Goal: Obtain resource: Download file/media

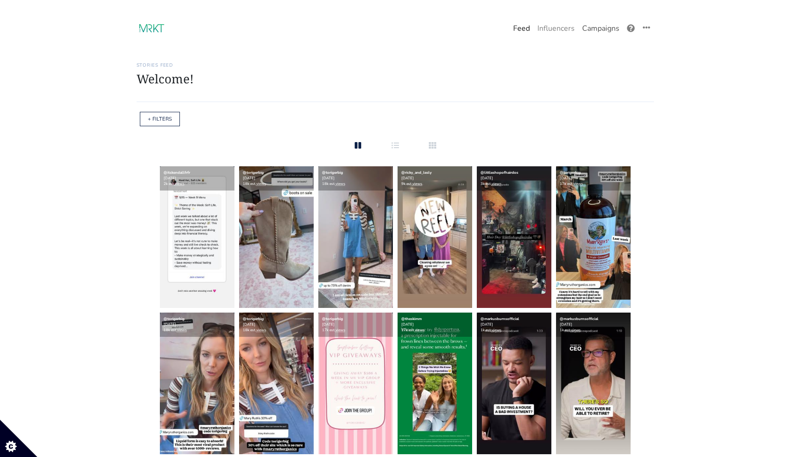
click at [592, 31] on link "Campaigns" at bounding box center [600, 28] width 45 height 19
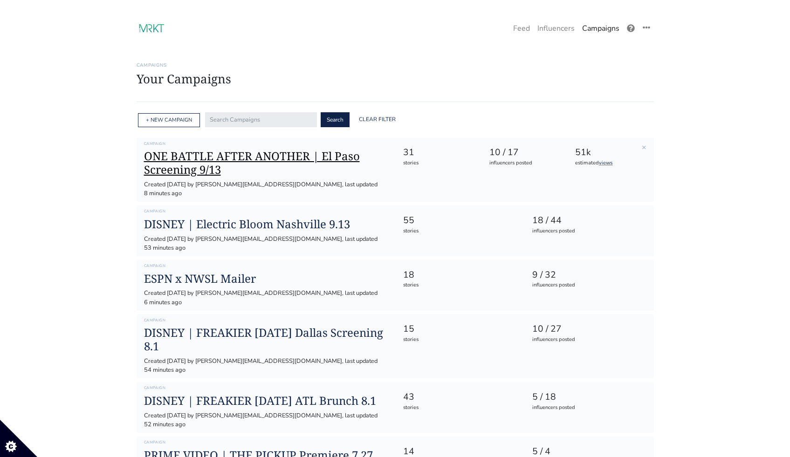
click at [235, 174] on h1 "ONE BATTLE AFTER ANOTHER | El Paso Screening 9/13" at bounding box center [266, 163] width 244 height 27
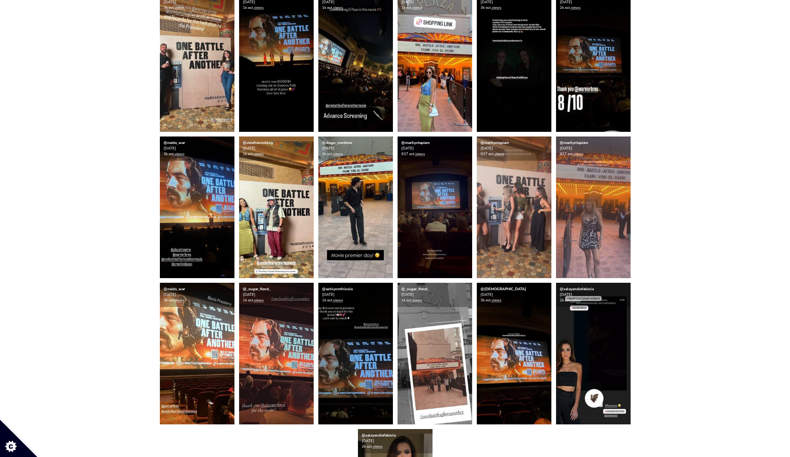
scroll to position [582, 0]
click at [435, 202] on img at bounding box center [435, 207] width 75 height 142
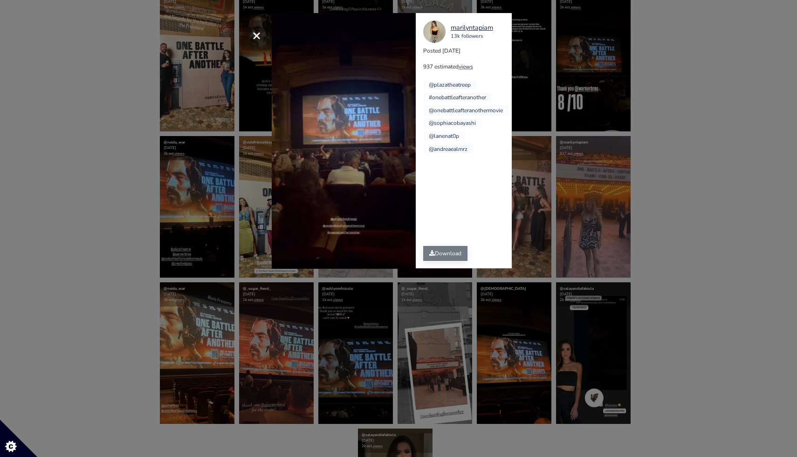
click at [438, 255] on link "Download" at bounding box center [445, 253] width 44 height 15
click at [532, 220] on div "× Your browser does not support HTML5 video. [GEOGRAPHIC_DATA] 13k followers Po…" at bounding box center [398, 228] width 797 height 457
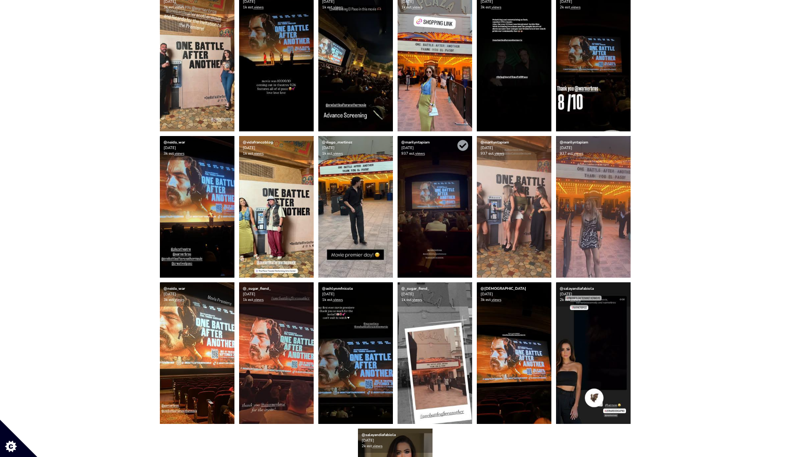
click at [450, 226] on img at bounding box center [435, 207] width 75 height 142
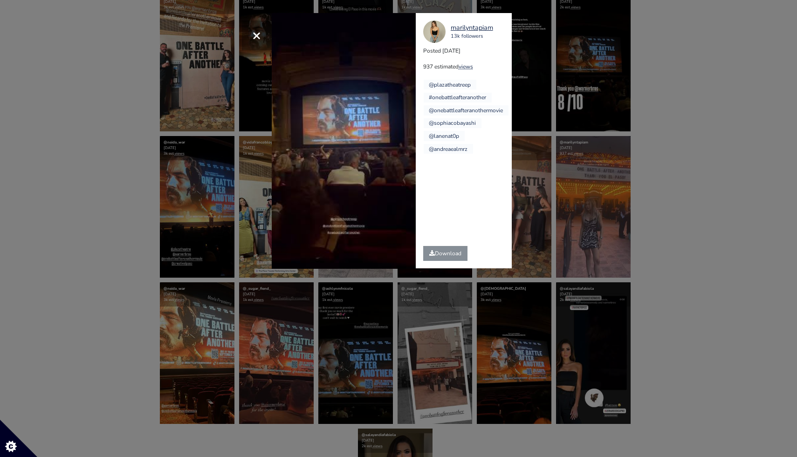
click at [554, 105] on div "× Your browser does not support HTML5 video. [GEOGRAPHIC_DATA] 13k followers Po…" at bounding box center [398, 228] width 797 height 457
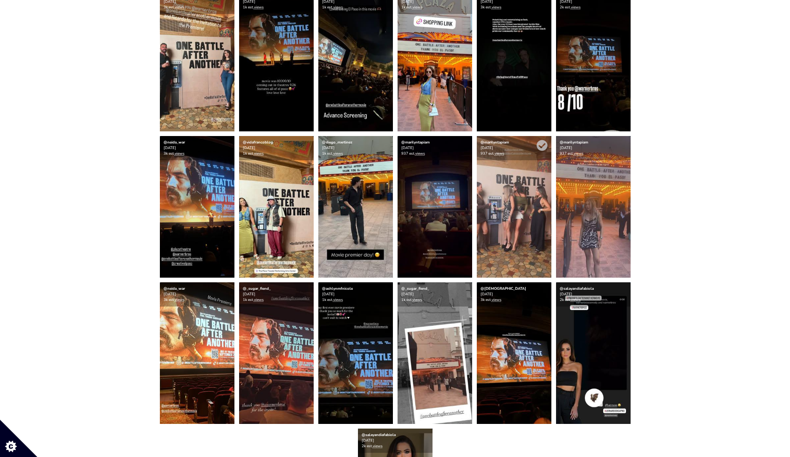
click at [510, 252] on img at bounding box center [514, 207] width 75 height 142
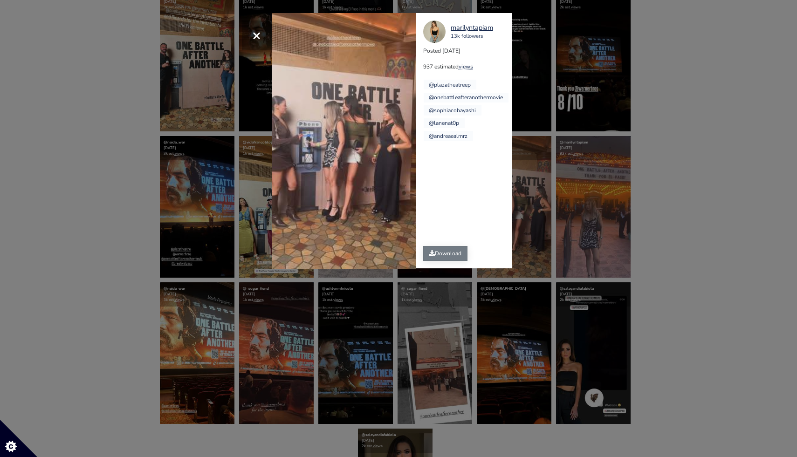
click at [441, 253] on link "Download" at bounding box center [445, 253] width 44 height 15
click at [709, 225] on div "× Your browser does not support HTML5 video. [GEOGRAPHIC_DATA] 13k followers Po…" at bounding box center [398, 228] width 797 height 457
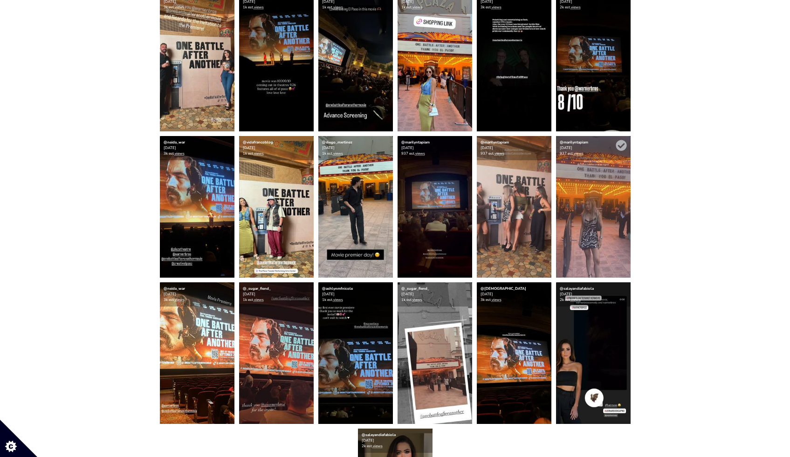
click at [599, 212] on img at bounding box center [593, 207] width 75 height 142
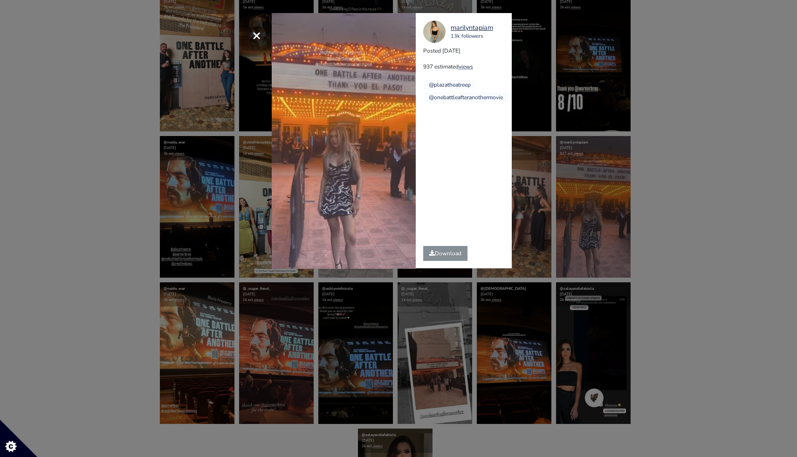
click at [418, 253] on div "Download" at bounding box center [445, 254] width 59 height 30
click at [435, 253] on link "Download" at bounding box center [445, 253] width 44 height 15
click at [673, 247] on div "× Your browser does not support HTML5 video. [GEOGRAPHIC_DATA] 13k followers Po…" at bounding box center [398, 228] width 797 height 457
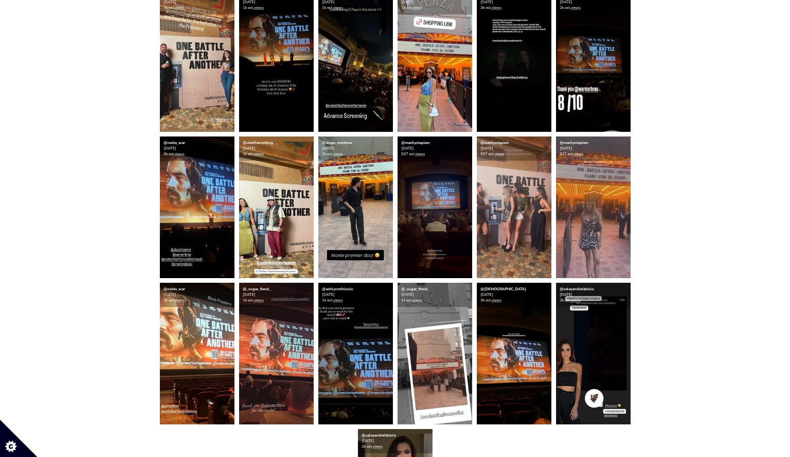
scroll to position [0, 0]
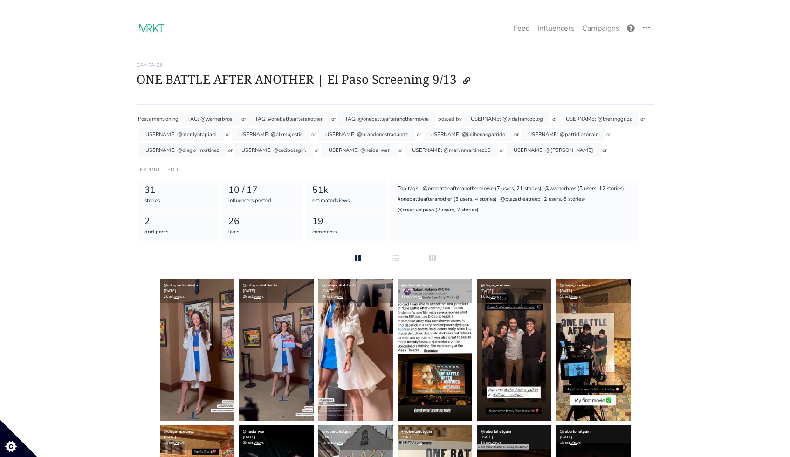
drag, startPoint x: 486, startPoint y: 149, endPoint x: 441, endPoint y: 149, distance: 44.7
click at [441, 149] on div "USERNAME: @marlinmartinez18" at bounding box center [452, 151] width 94 height 14
copy div "@marlinmartinez18"
click at [524, 29] on link "Feed" at bounding box center [521, 28] width 24 height 19
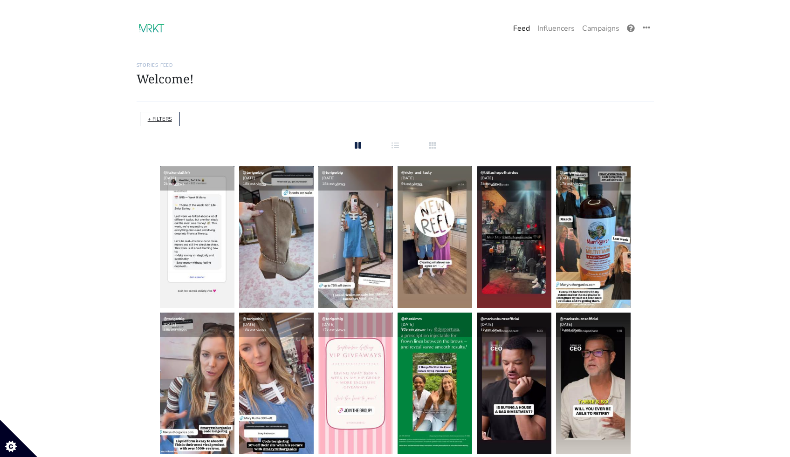
click at [148, 119] on link "+ FILTERS" at bounding box center [160, 119] width 24 height 7
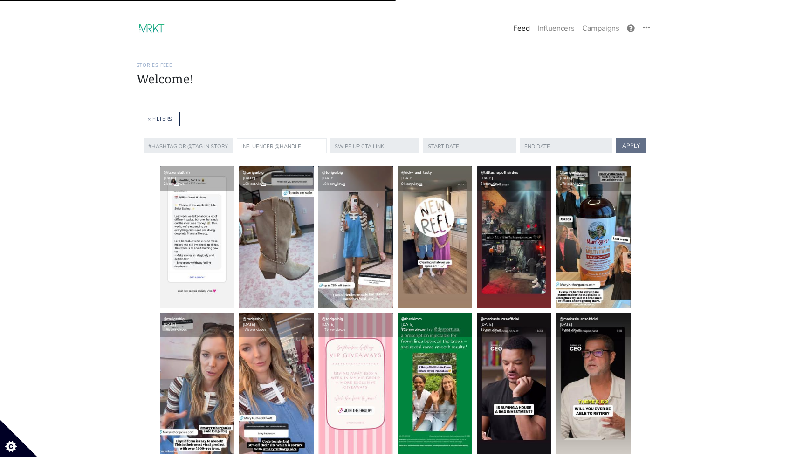
click at [272, 146] on input "text" at bounding box center [282, 145] width 90 height 15
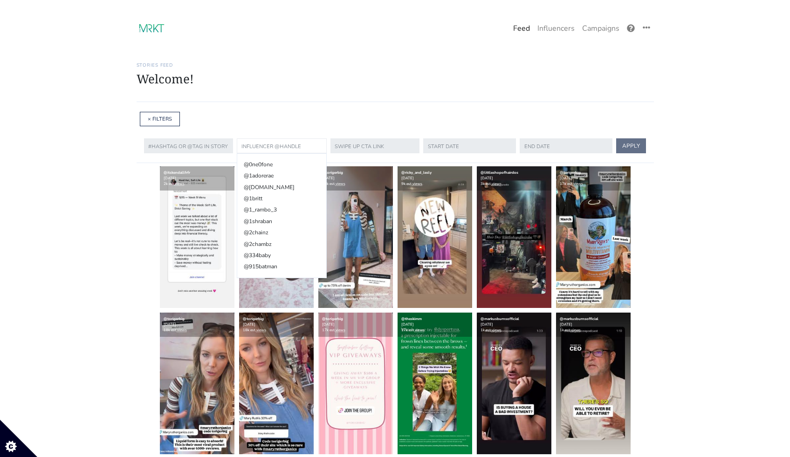
paste input "marlinmartinez18"
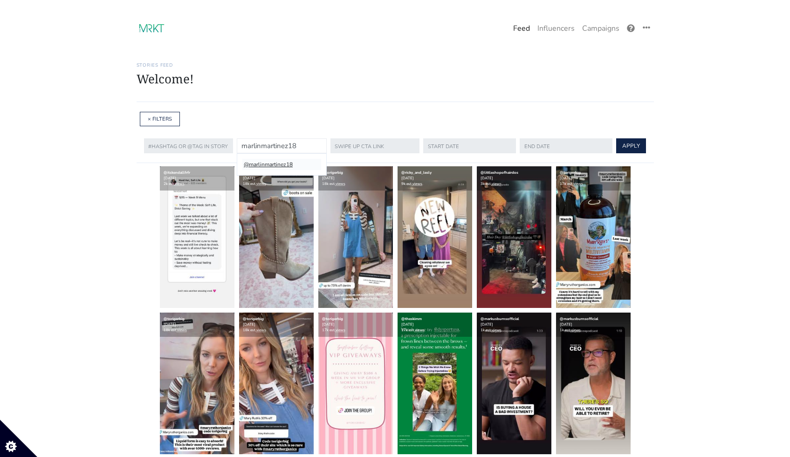
type input "marlinmartinez18"
click at [292, 170] on li "@marlinmartinez18" at bounding box center [281, 164] width 78 height 11
click at [466, 148] on input "text" at bounding box center [469, 145] width 94 height 15
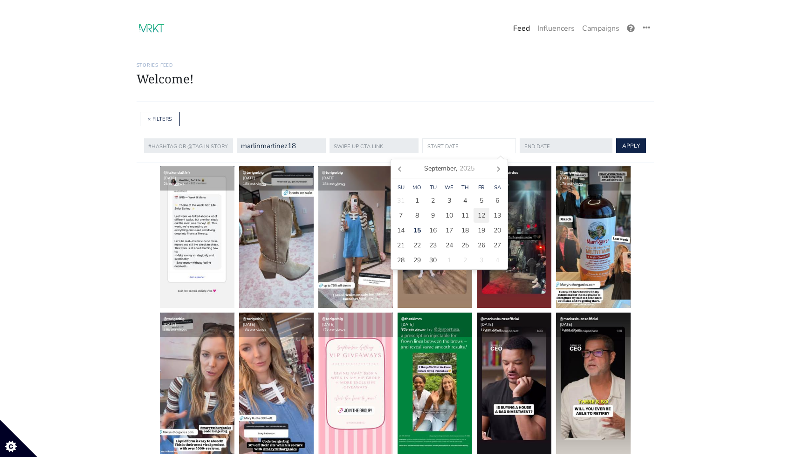
click at [478, 215] on span "12" at bounding box center [481, 216] width 7 height 10
type input "[DATE]"
click at [534, 147] on input "text" at bounding box center [566, 145] width 94 height 15
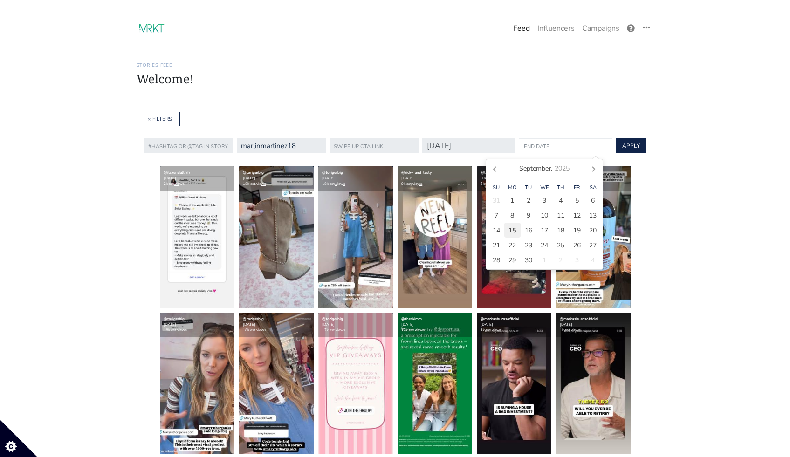
click at [512, 229] on span "15" at bounding box center [512, 231] width 7 height 10
type input "[DATE]"
click at [623, 145] on button "APPLY" at bounding box center [630, 145] width 30 height 15
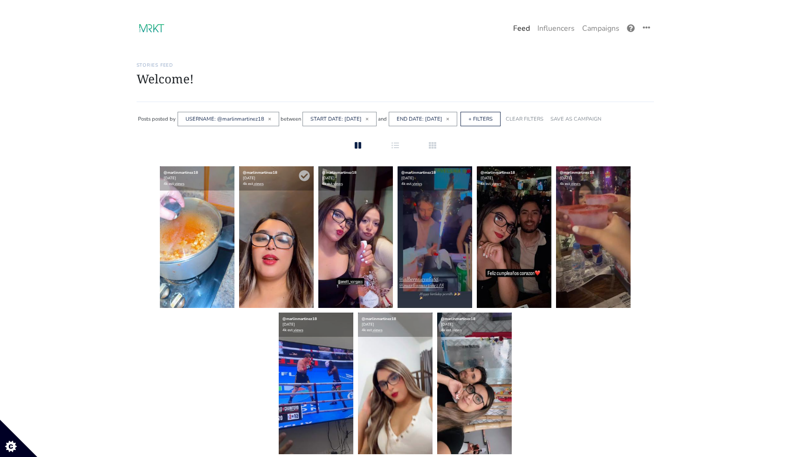
click at [276, 264] on img at bounding box center [276, 237] width 75 height 142
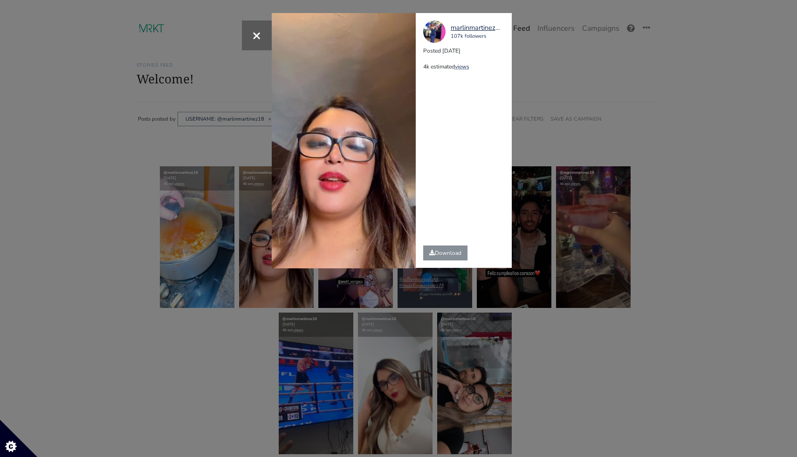
click at [649, 198] on div "× Your browser does not support HTML5 video. marlinmartinez18 107k followers Po…" at bounding box center [398, 228] width 797 height 457
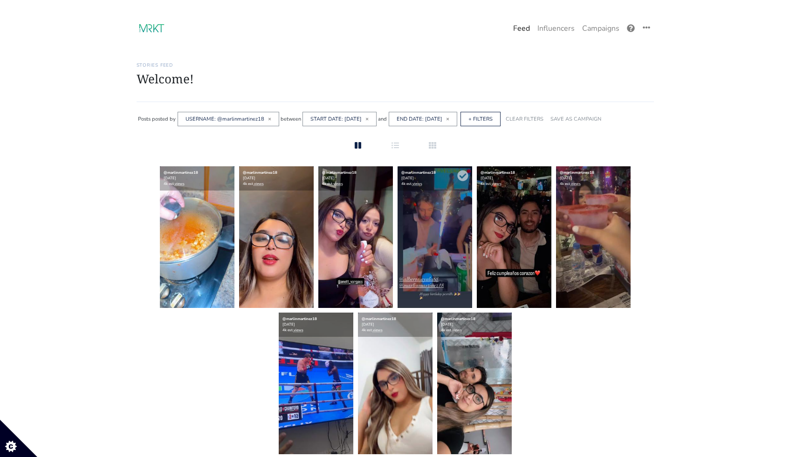
click at [399, 255] on img at bounding box center [435, 237] width 75 height 142
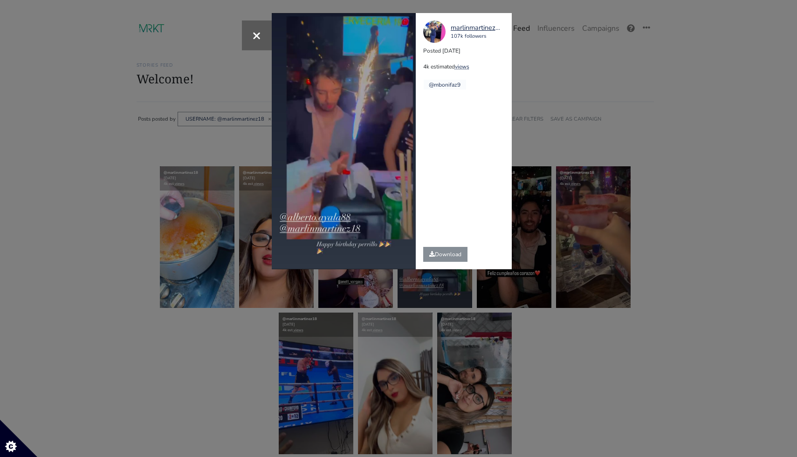
click at [675, 151] on div "× marlinmartinez18 107k followers Posted [DATE] 4k estimated views @mbonifaz9" at bounding box center [398, 228] width 797 height 457
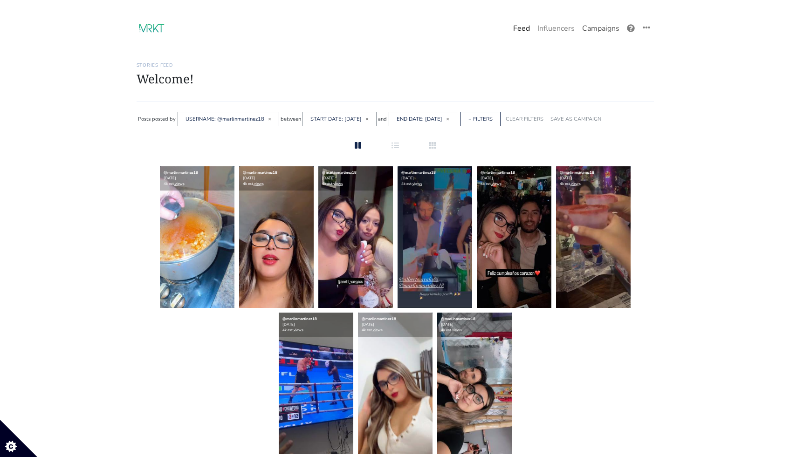
click at [603, 27] on link "Campaigns" at bounding box center [600, 28] width 45 height 19
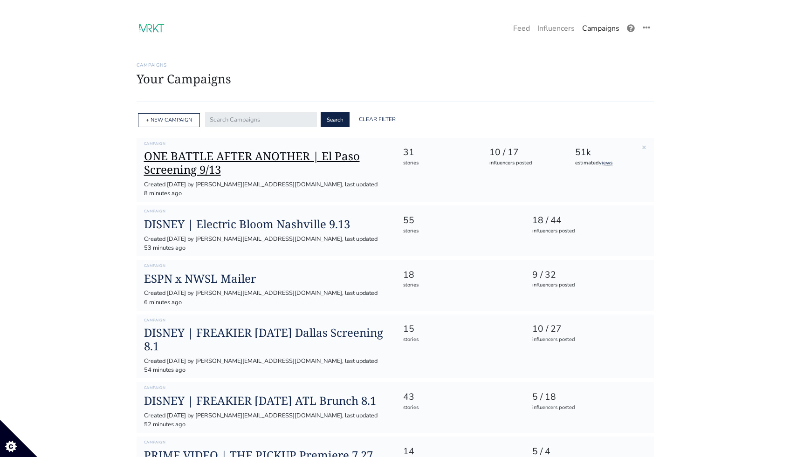
click at [302, 157] on h1 "ONE BATTLE AFTER ANOTHER | El Paso Screening 9/13" at bounding box center [266, 163] width 244 height 27
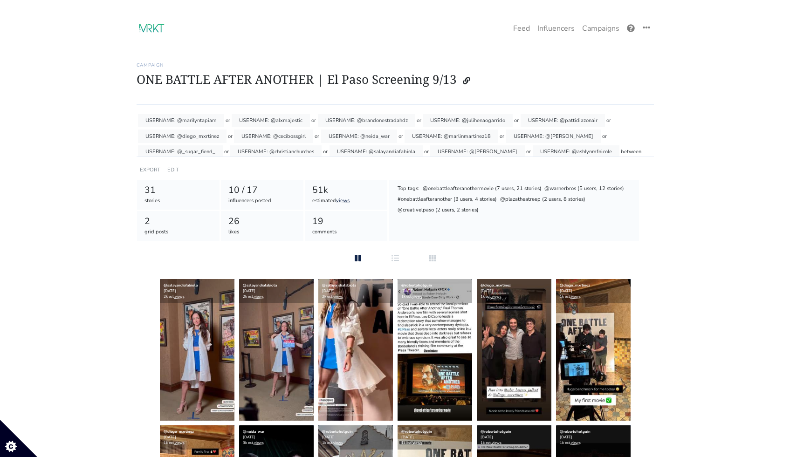
scroll to position [22, 0]
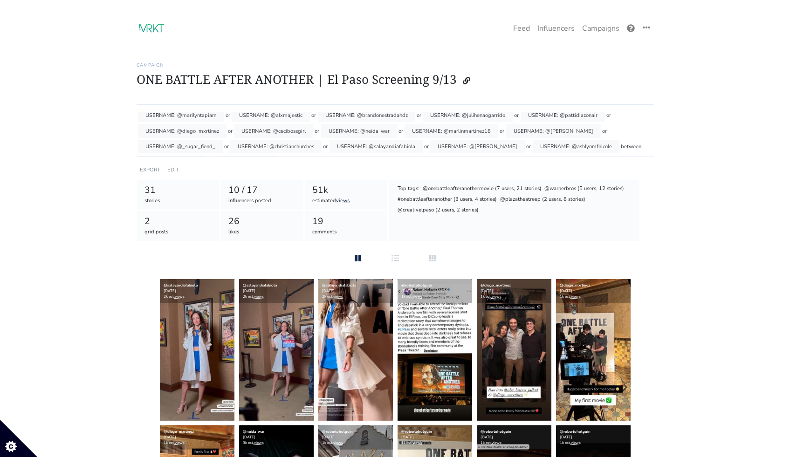
drag, startPoint x: 215, startPoint y: 148, endPoint x: 176, endPoint y: 146, distance: 38.7
click at [176, 146] on div "USERNAME: @_sugar_fiend_" at bounding box center [180, 147] width 85 height 14
copy div "@_sugar_fiend_"
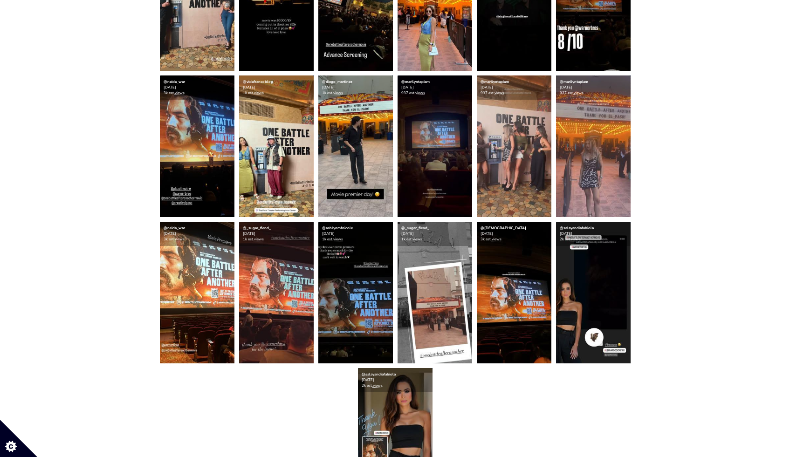
scroll to position [350, 0]
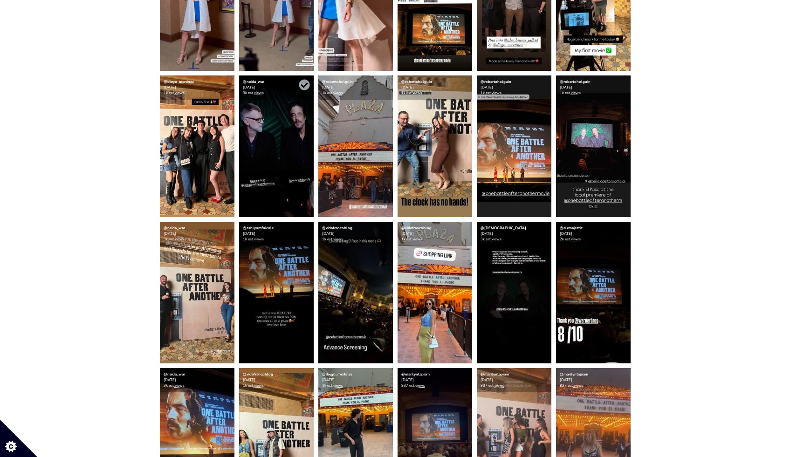
click at [280, 118] on img at bounding box center [276, 147] width 75 height 142
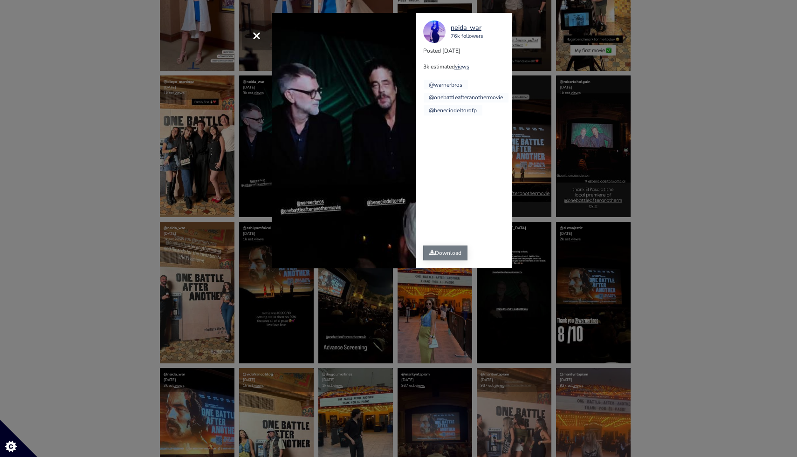
click at [453, 253] on link "Download" at bounding box center [445, 253] width 44 height 15
click at [541, 243] on div "× Your browser does not support HTML5 video. neida_war 76k followers Posted [DA…" at bounding box center [398, 228] width 797 height 457
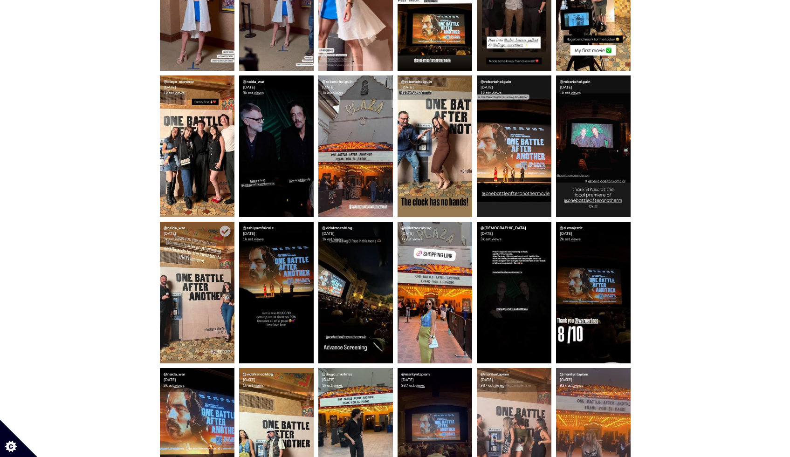
click at [209, 337] on img at bounding box center [197, 293] width 75 height 142
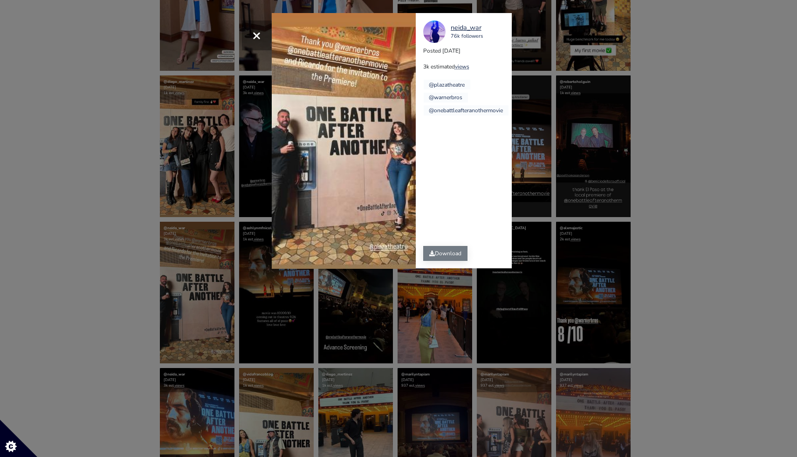
click at [446, 255] on link "Download" at bounding box center [445, 253] width 44 height 15
click at [405, 346] on div "× Your browser does not support HTML5 video. neida_war 76k followers Posted [DA…" at bounding box center [398, 228] width 797 height 457
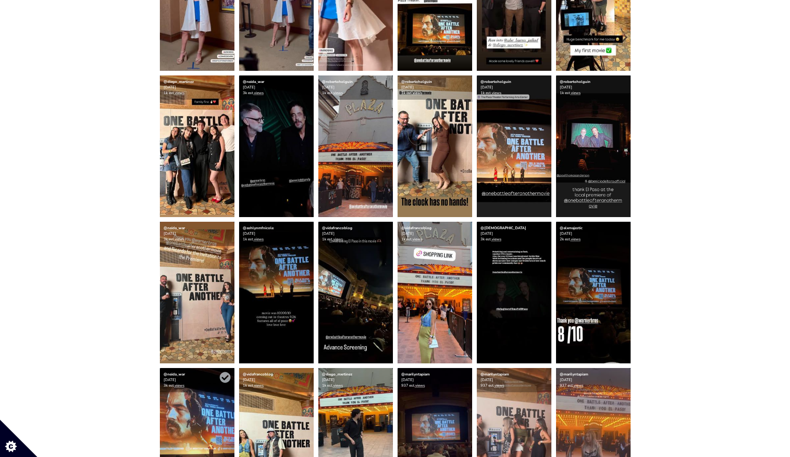
click at [201, 404] on img at bounding box center [197, 439] width 75 height 142
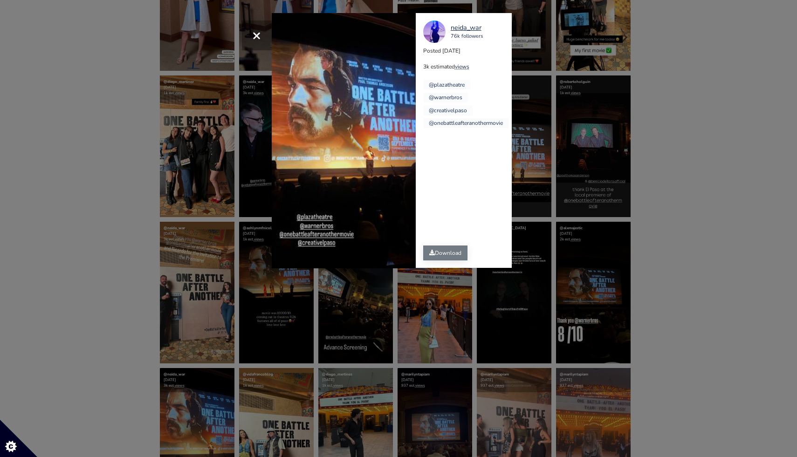
click at [452, 251] on link "Download" at bounding box center [445, 253] width 44 height 15
click at [674, 272] on div "× Your browser does not support HTML5 video. neida_war 76k followers Posted [DA…" at bounding box center [398, 228] width 797 height 457
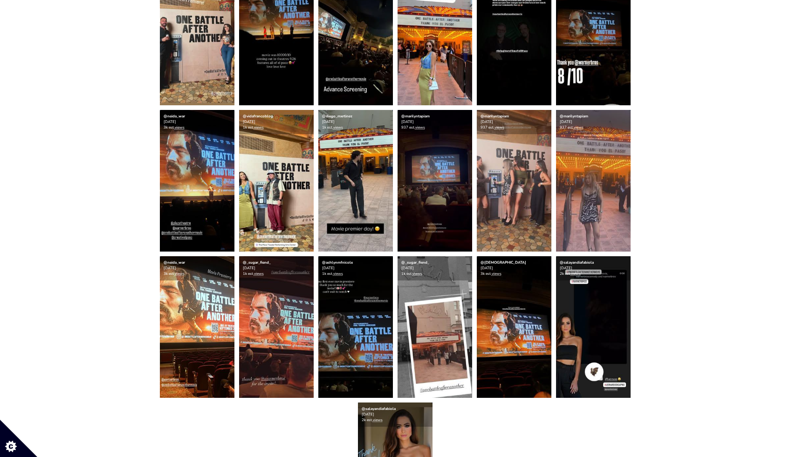
scroll to position [611, 0]
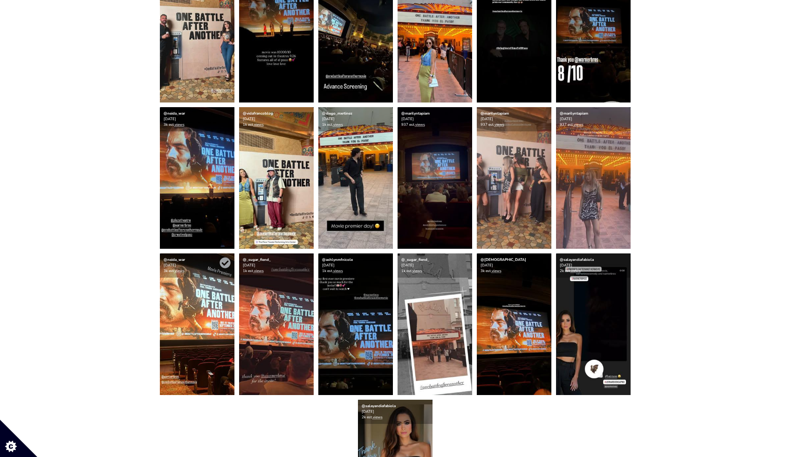
click at [200, 324] on img at bounding box center [197, 325] width 75 height 142
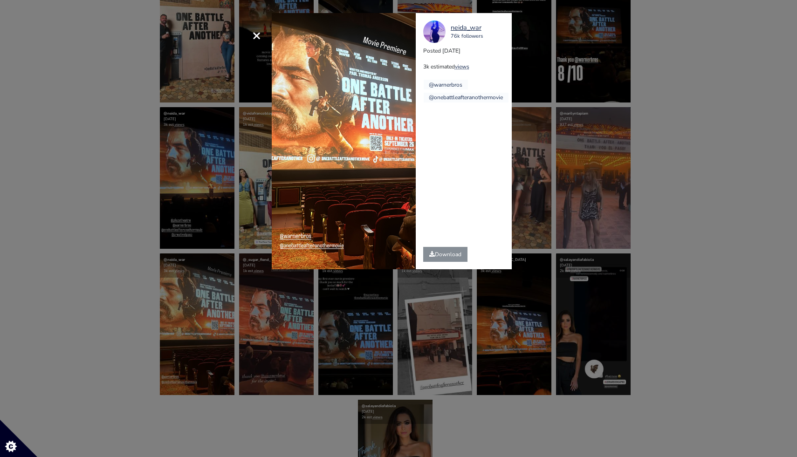
click at [440, 265] on div "Download" at bounding box center [445, 255] width 59 height 30
click at [445, 254] on link "Download" at bounding box center [445, 254] width 44 height 15
click at [691, 215] on div "× neida_war 76k followers Posted [DATE] 3k estimated views @warnerbros" at bounding box center [398, 228] width 797 height 457
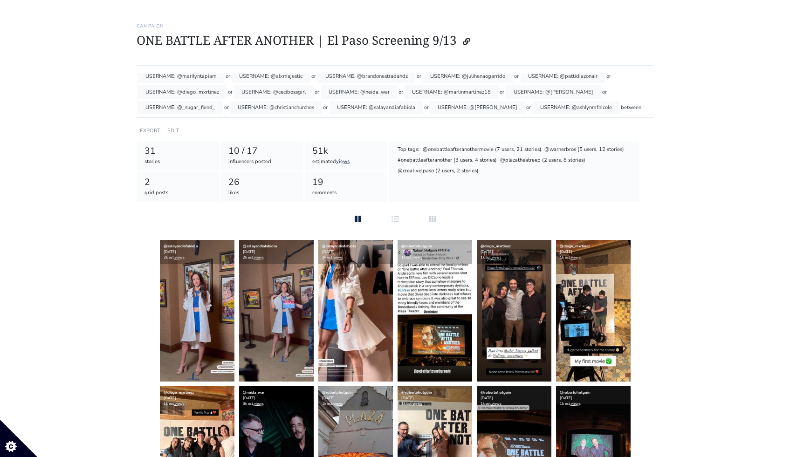
scroll to position [0, 0]
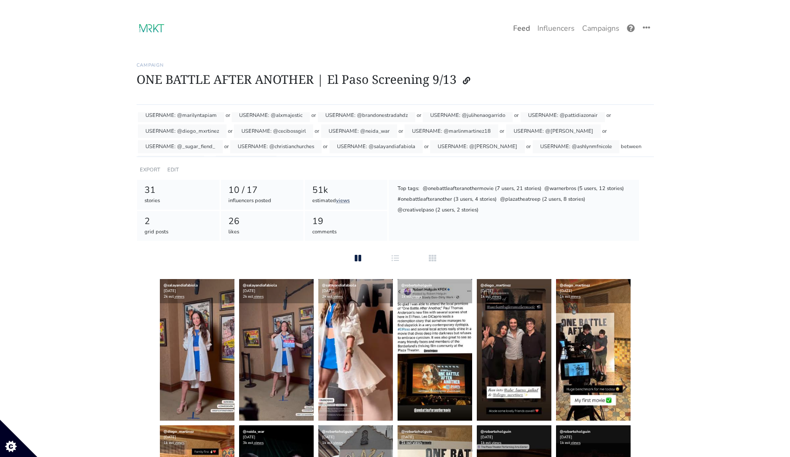
click at [521, 31] on link "Feed" at bounding box center [521, 28] width 24 height 19
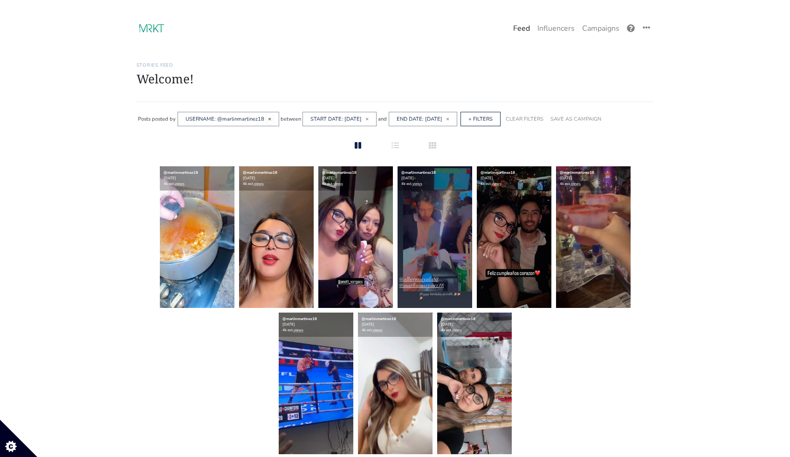
click at [268, 120] on span "×" at bounding box center [269, 118] width 3 height 7
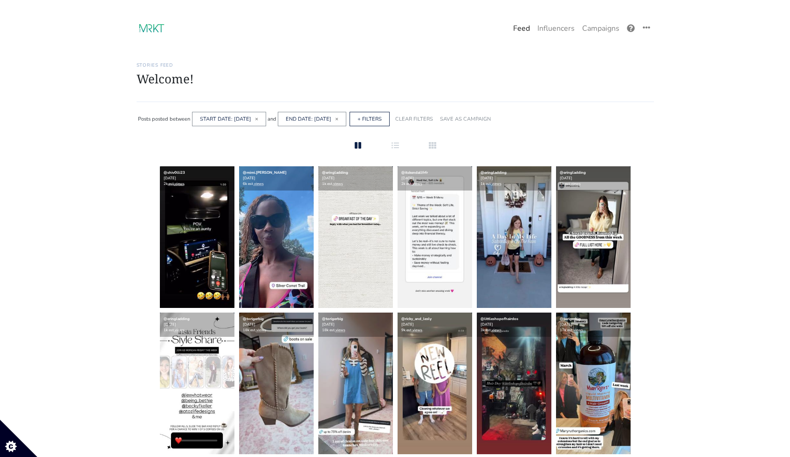
click at [174, 120] on div "between" at bounding box center [180, 119] width 21 height 14
click at [382, 116] on link "+ FILTERS" at bounding box center [370, 119] width 24 height 7
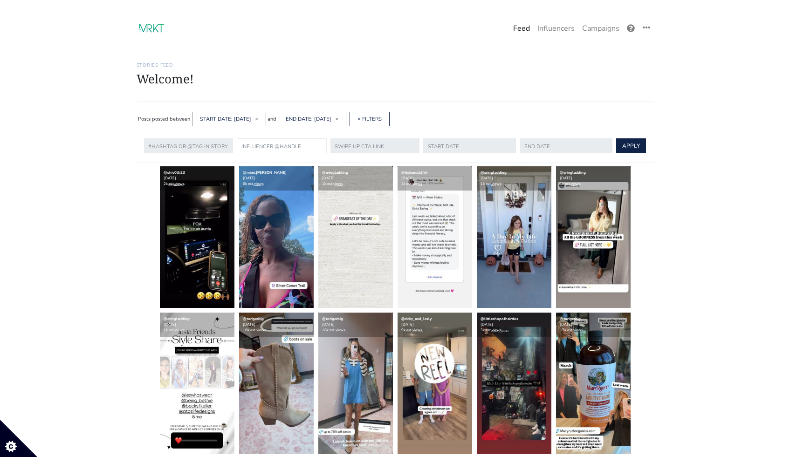
click at [264, 143] on input "text" at bounding box center [282, 145] width 90 height 15
paste input "okmarkz"
click at [239, 147] on input "okmarkz" at bounding box center [282, 145] width 90 height 15
type input "@okmarkz"
click at [616, 138] on button "APPLY" at bounding box center [631, 145] width 30 height 15
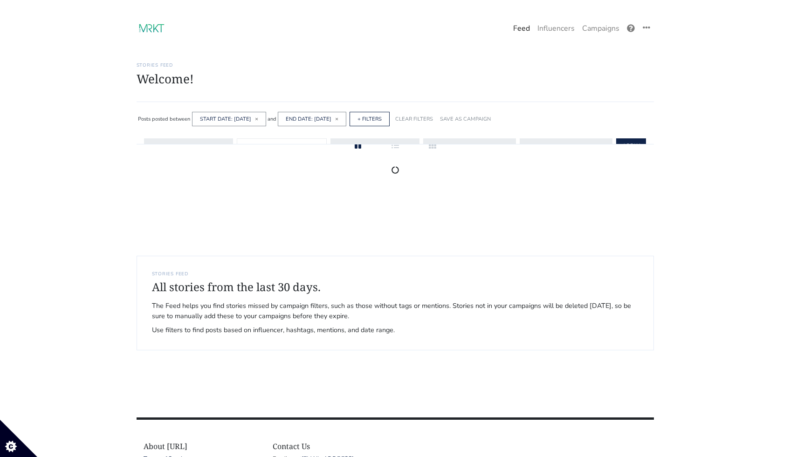
scroll to position [7, 0]
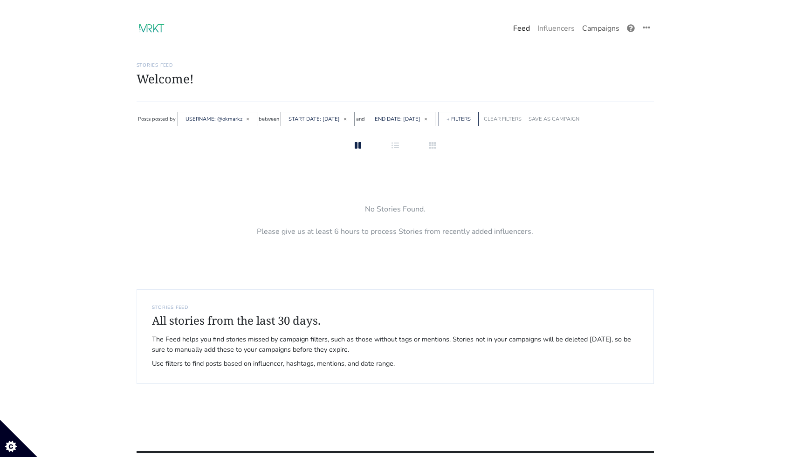
click at [612, 29] on link "Campaigns" at bounding box center [600, 28] width 45 height 19
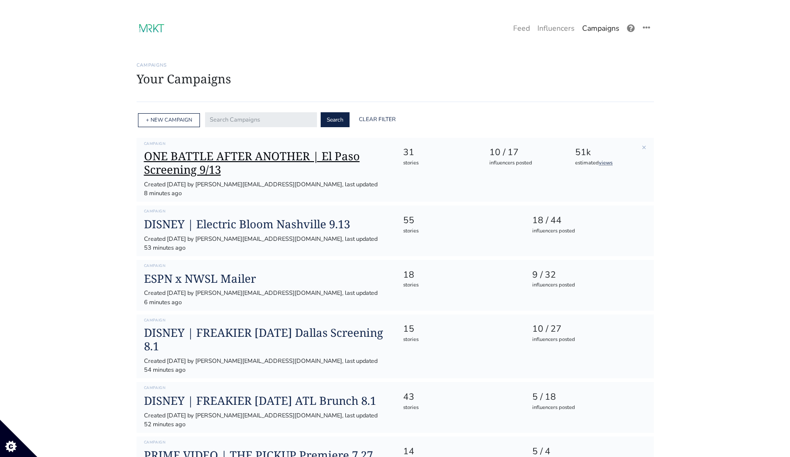
click at [274, 159] on h1 "ONE BATTLE AFTER ANOTHER | El Paso Screening 9/13" at bounding box center [266, 163] width 244 height 27
